Goal: Task Accomplishment & Management: Use online tool/utility

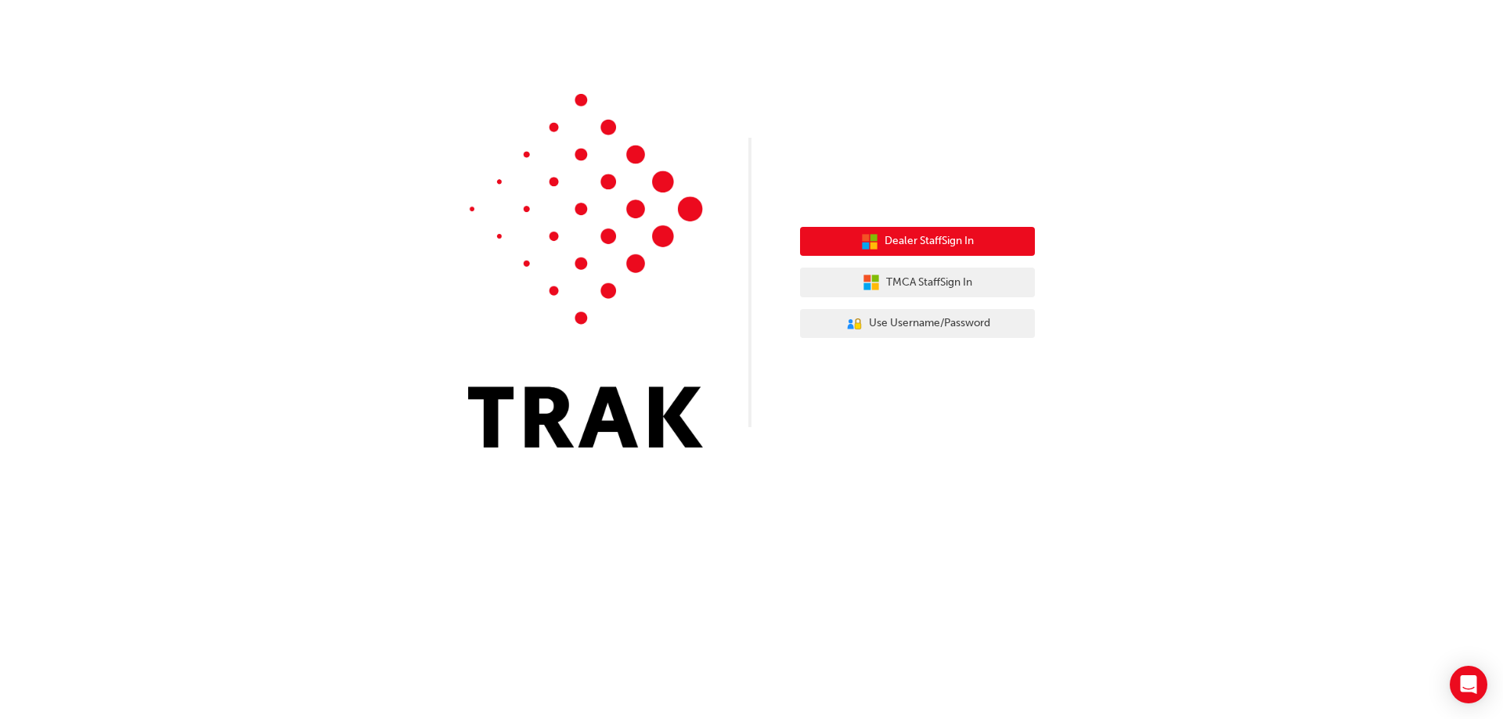
click at [950, 228] on button "Dealer Staff Sign In" at bounding box center [917, 242] width 235 height 30
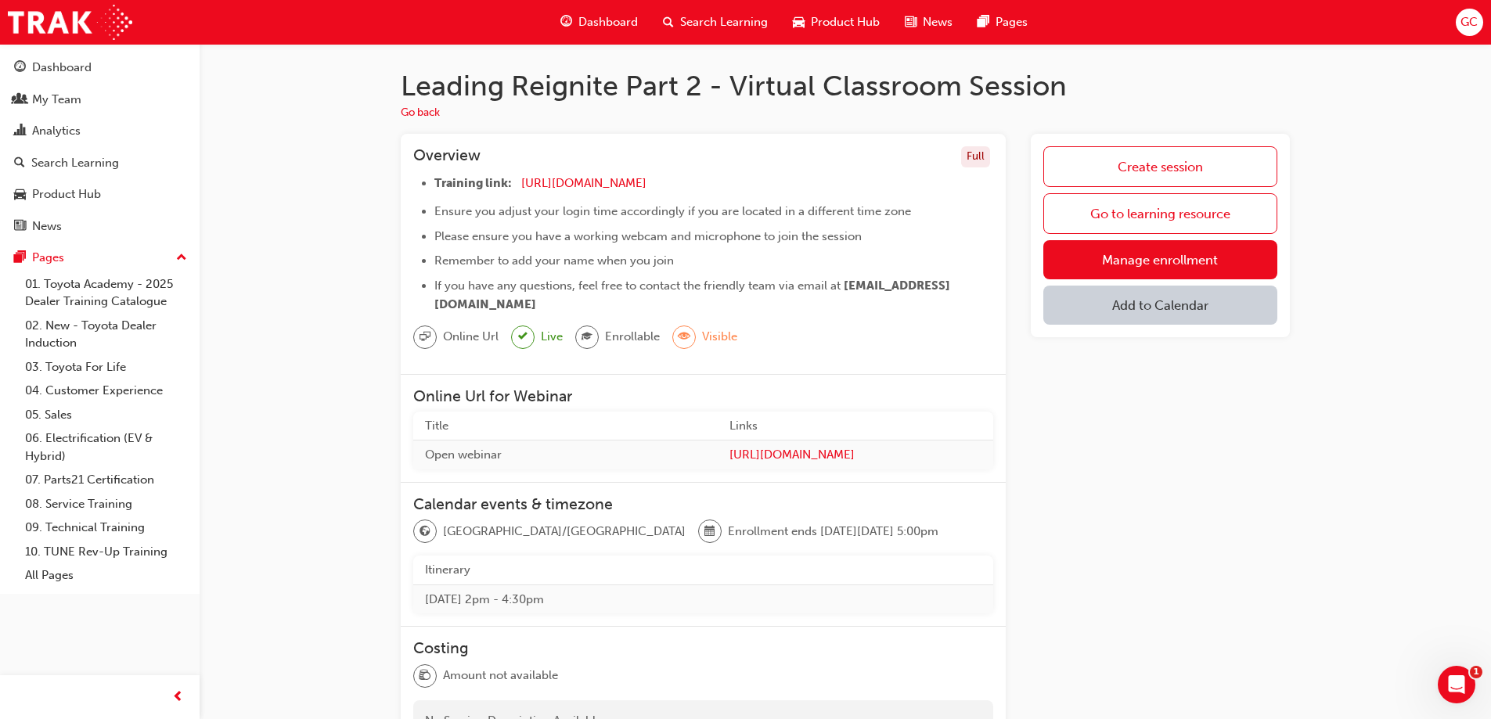
click at [1167, 311] on button "Add to Calendar" at bounding box center [1160, 305] width 234 height 39
click at [1146, 411] on div "Google Calendar" at bounding box center [1160, 415] width 92 height 18
click at [1262, 311] on span "plus-icon" at bounding box center [1258, 309] width 13 height 16
